Goal: Obtain resource: Download file/media

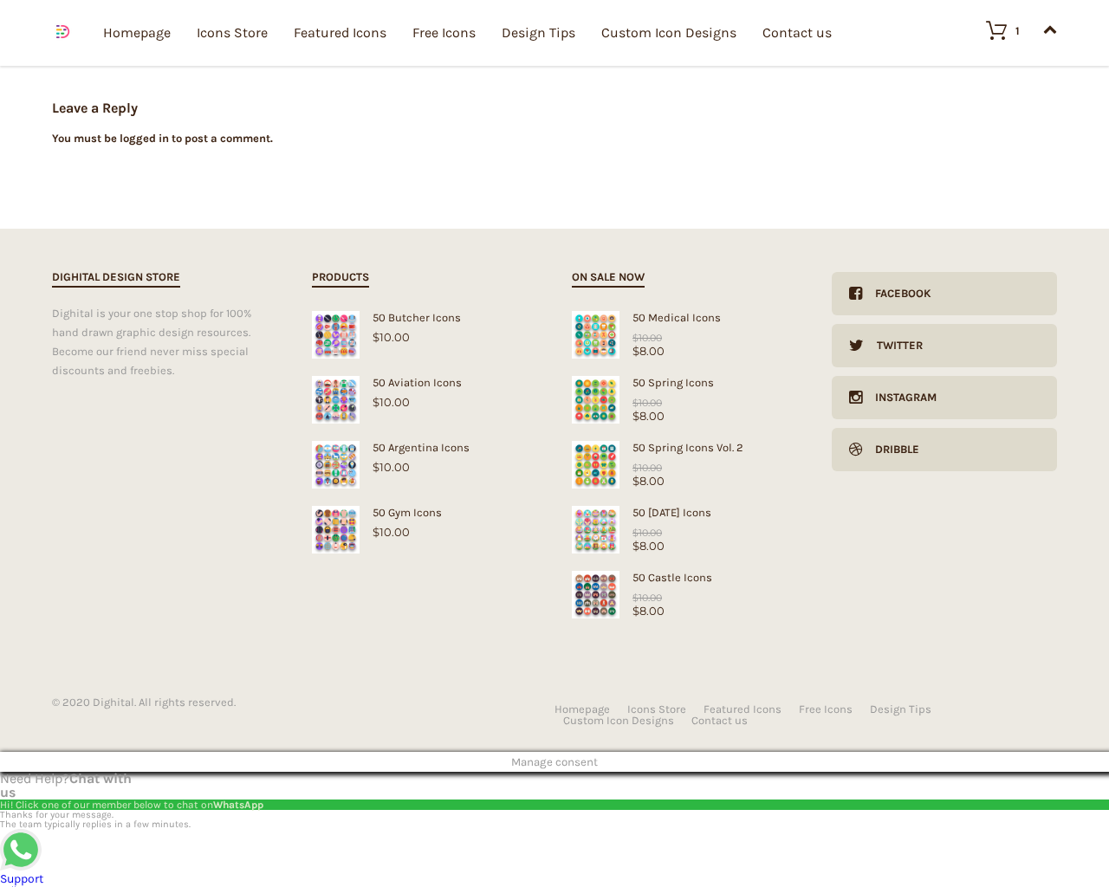
scroll to position [10806, 0]
type input "1"
type input "20"
checkbox input "false"
type input "KfnqDuxw"
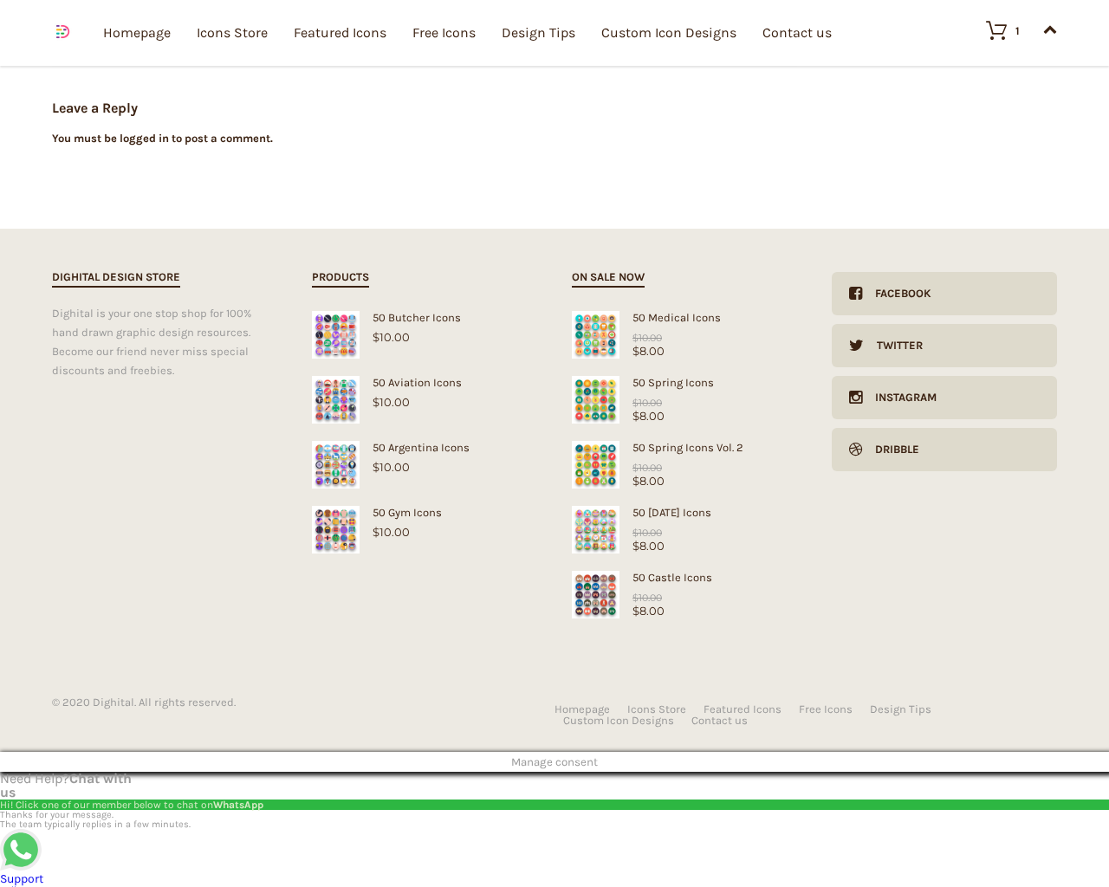
type input "[EMAIL_ADDRESS][DOMAIN_NAME]"
checkbox input "false"
select select "dark"
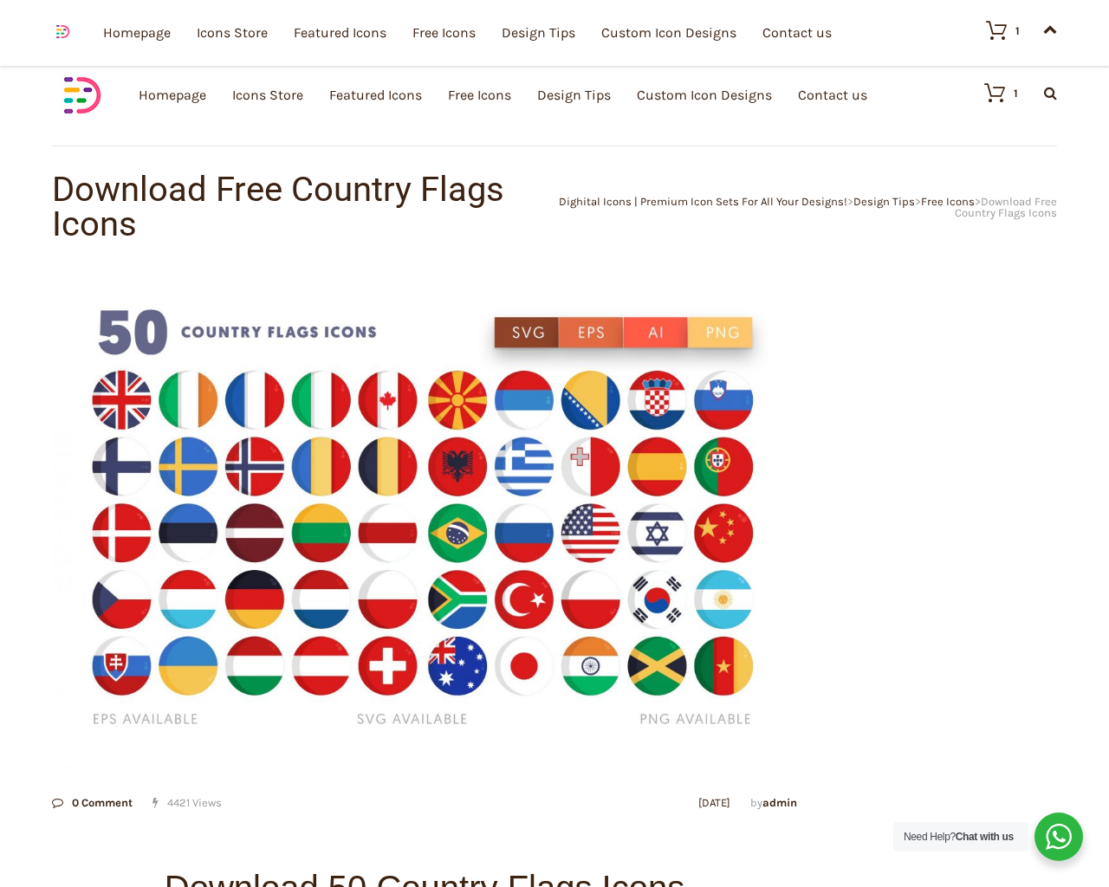
scroll to position [10683, 0]
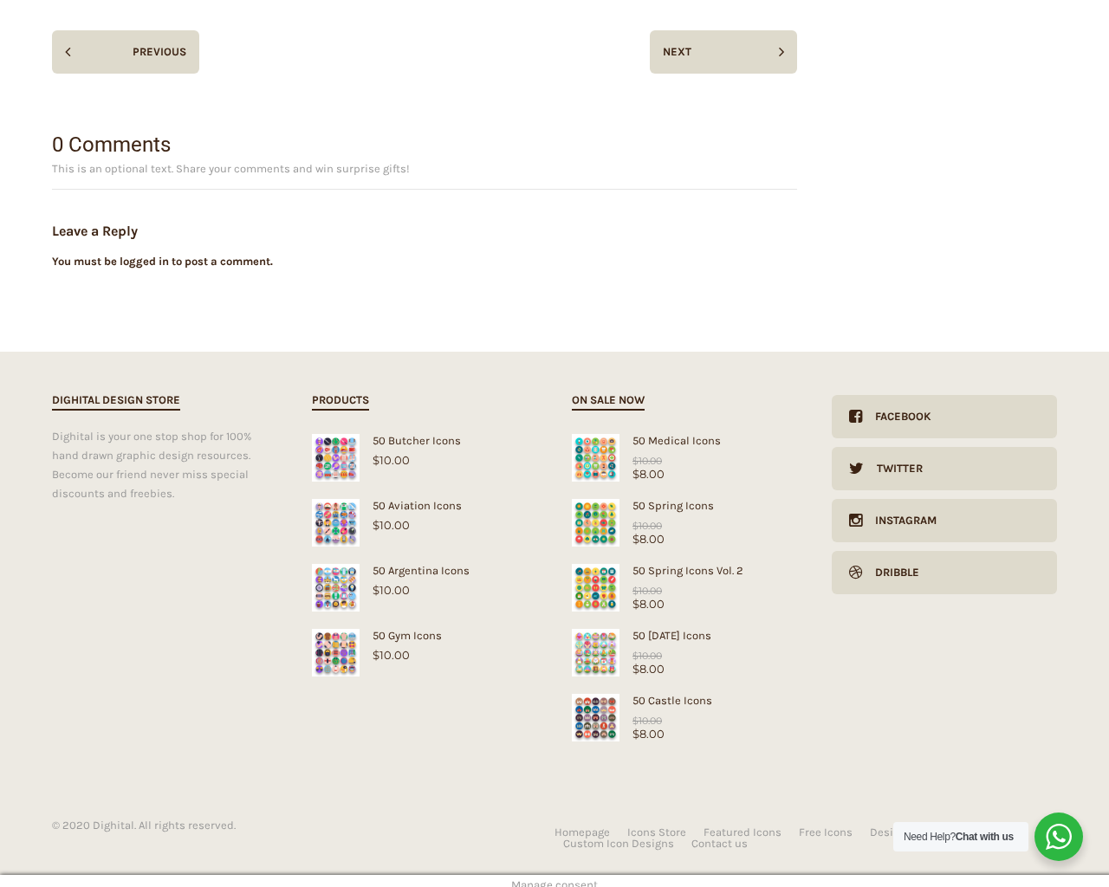
scroll to position [10683, 0]
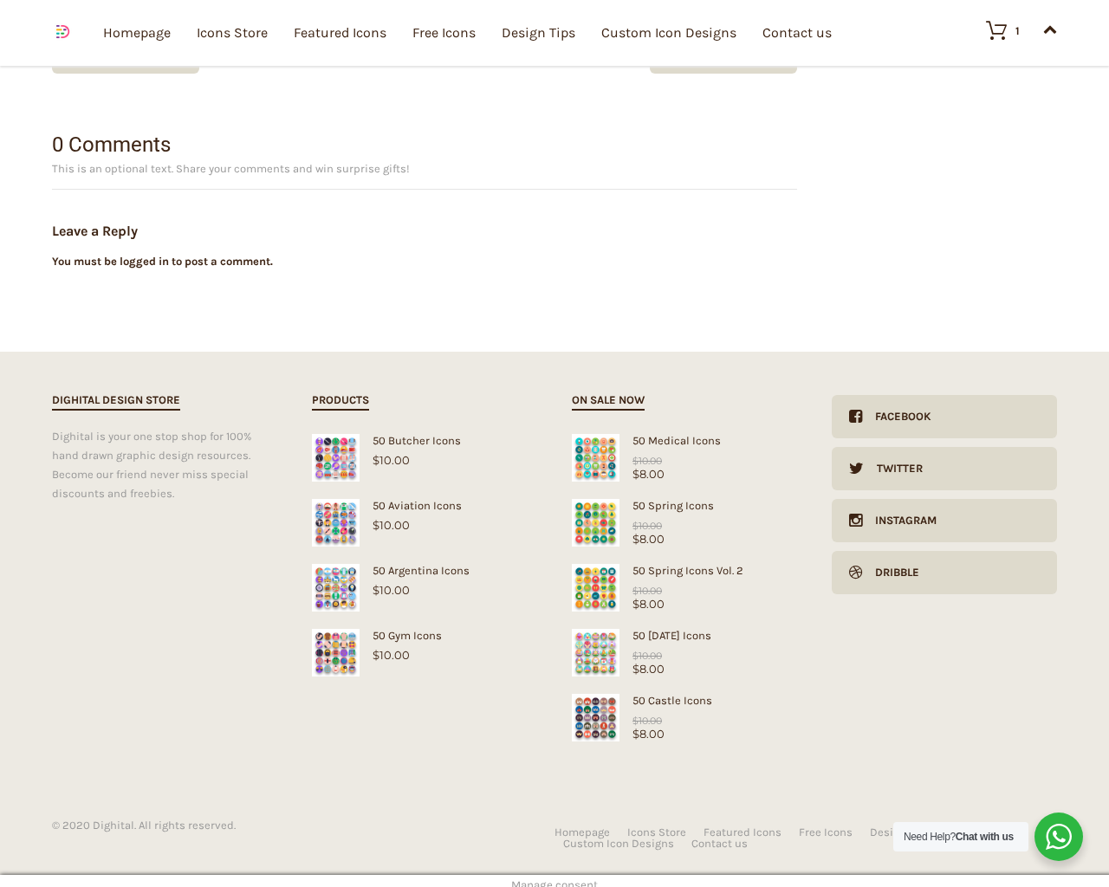
click at [512, 471] on input "Hide Price" at bounding box center [517, 476] width 11 height 11
checkbox input "true"
click at [512, 761] on input "Send me a copy of this e-mail" at bounding box center [517, 766] width 11 height 11
checkbox input "true"
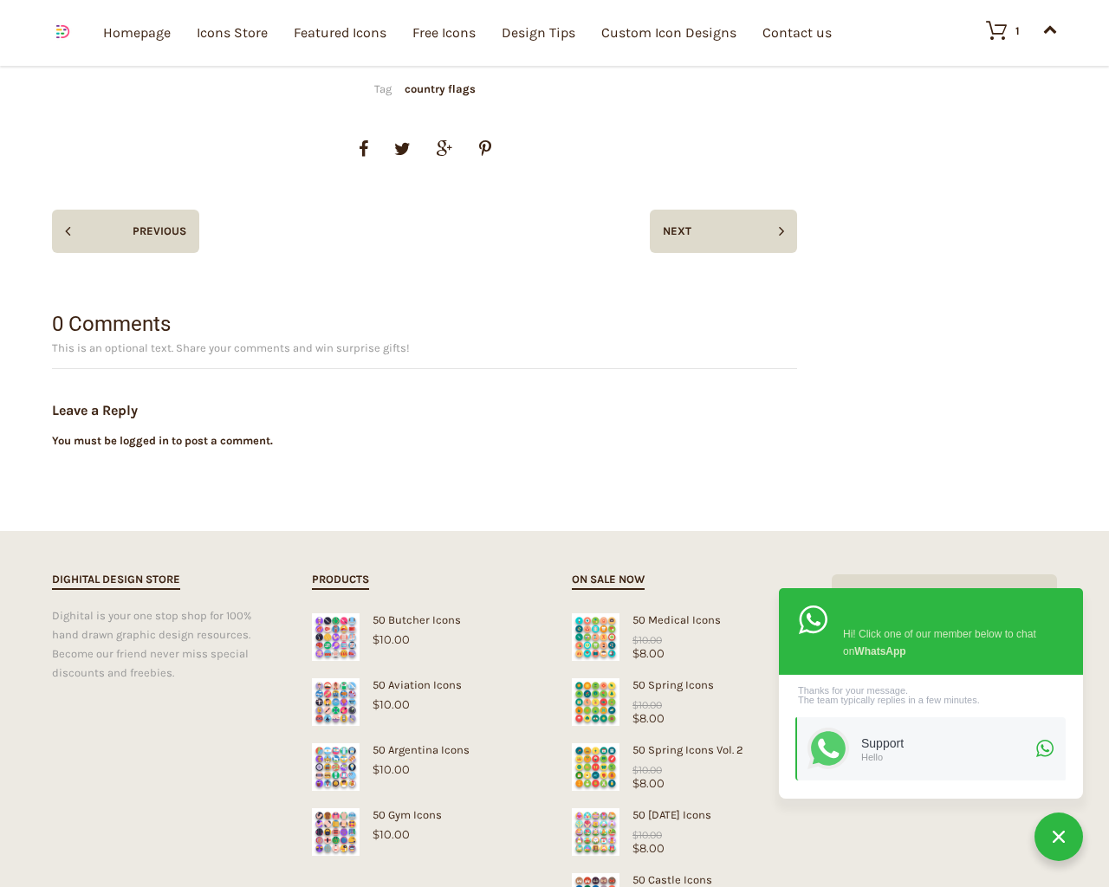
scroll to position [10863, 0]
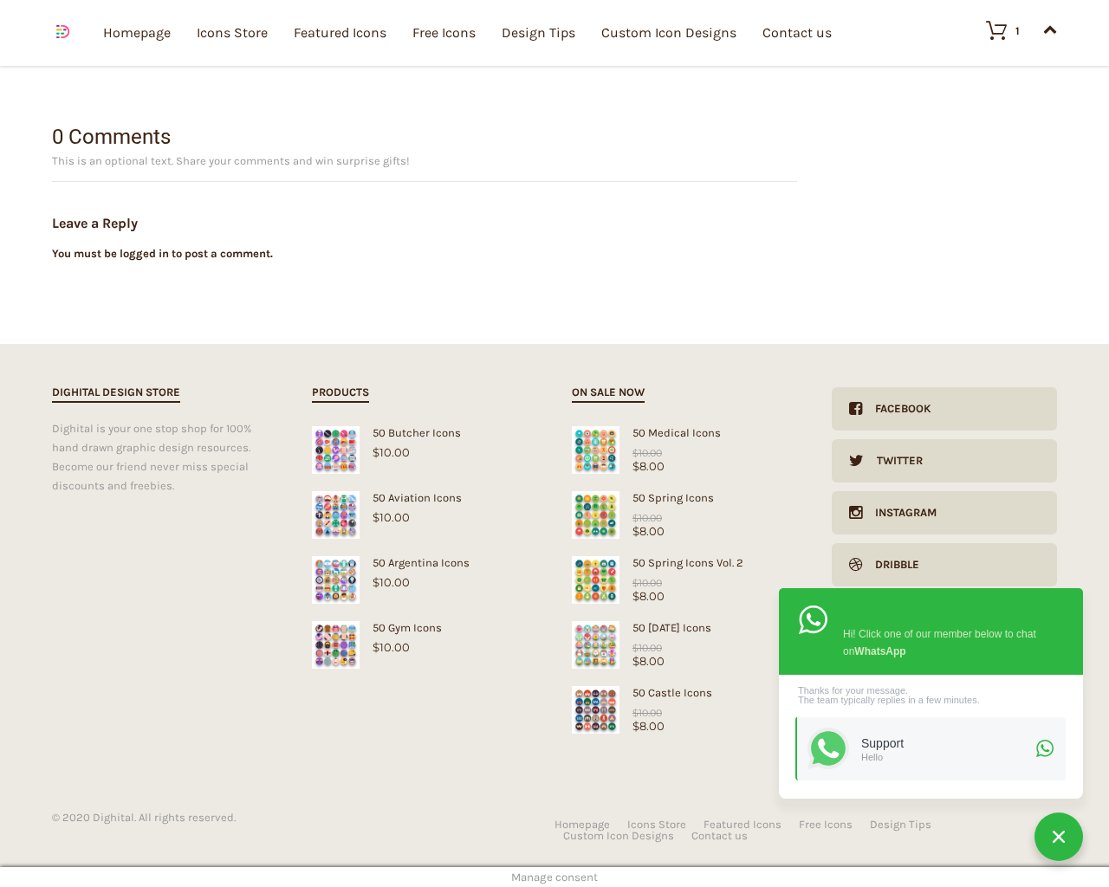
scroll to position [10796, 0]
